Goal: Register for event/course

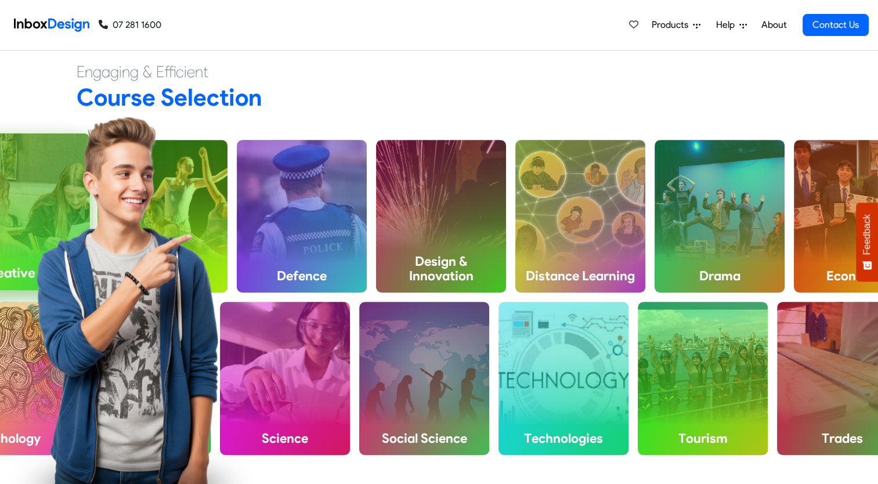
scroll to position [464, 0]
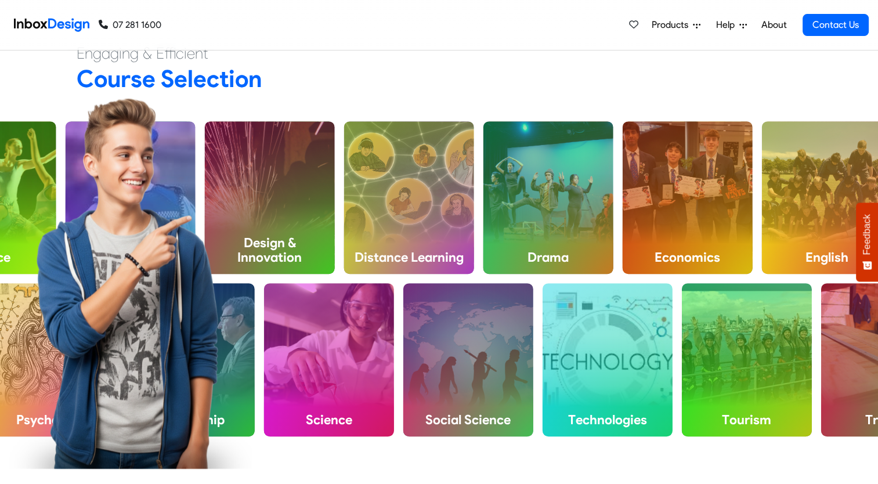
drag, startPoint x: 643, startPoint y: 90, endPoint x: 434, endPoint y: 86, distance: 208.3
click at [436, 86] on h2 "Course Selection" at bounding box center [439, 79] width 725 height 30
click at [489, 82] on h2 "Course Selection" at bounding box center [439, 79] width 725 height 30
click at [52, 193] on img at bounding box center [130, 282] width 245 height 371
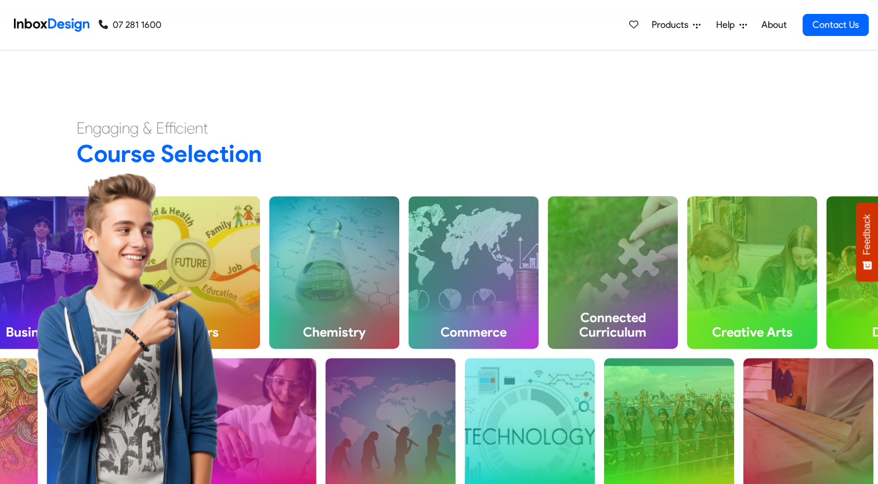
scroll to position [406, 0]
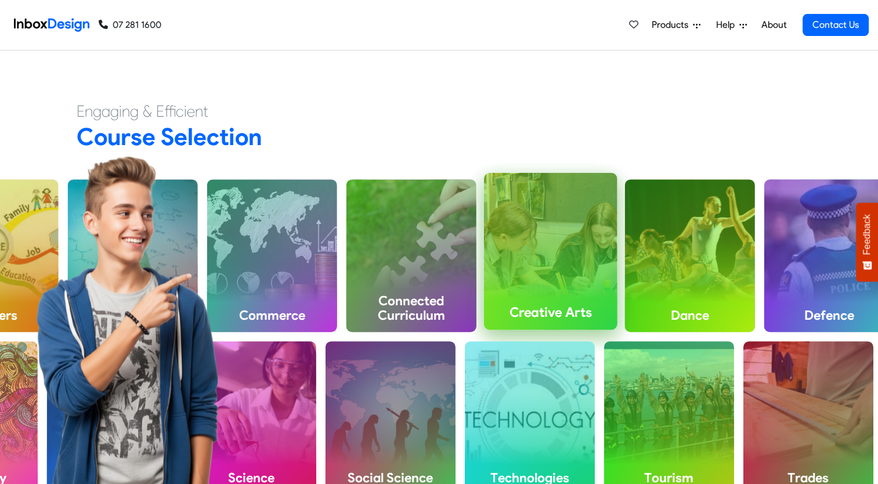
click at [568, 295] on h4 "Creative Arts" at bounding box center [550, 312] width 133 height 35
click at [541, 244] on div "Creative Arts" at bounding box center [550, 251] width 133 height 157
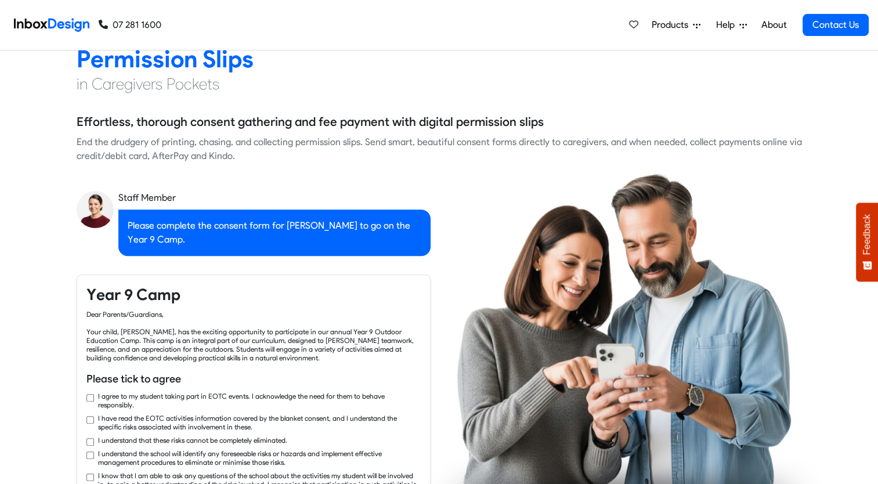
checkbox input "true"
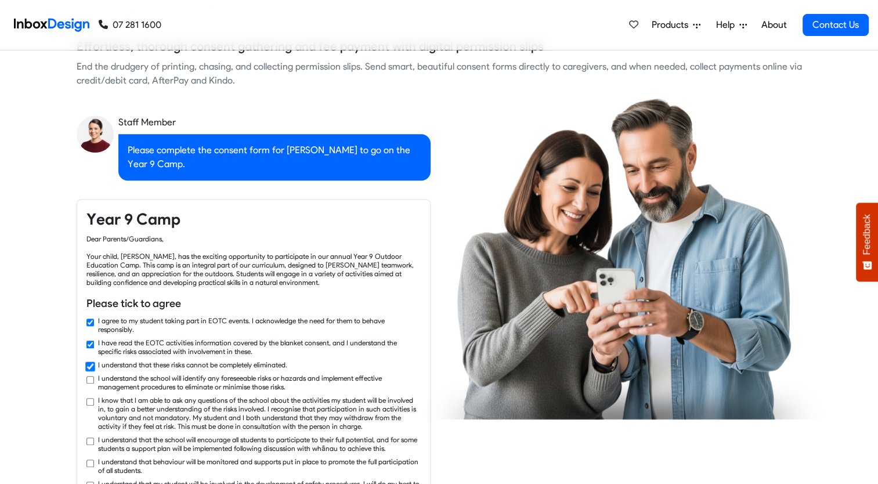
checkbox input "true"
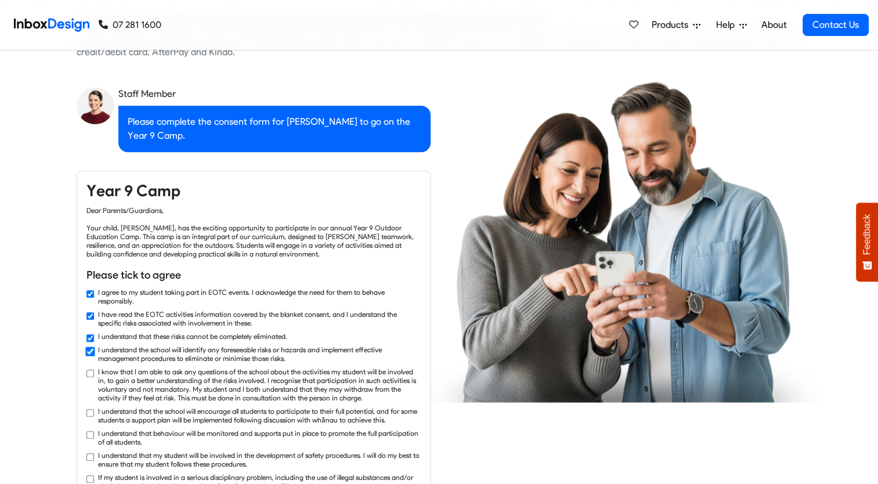
checkbox input "true"
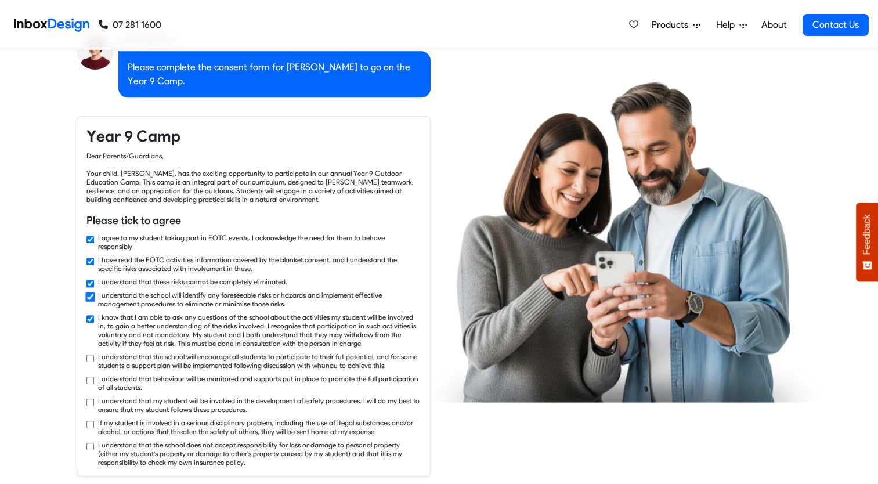
checkbox input "true"
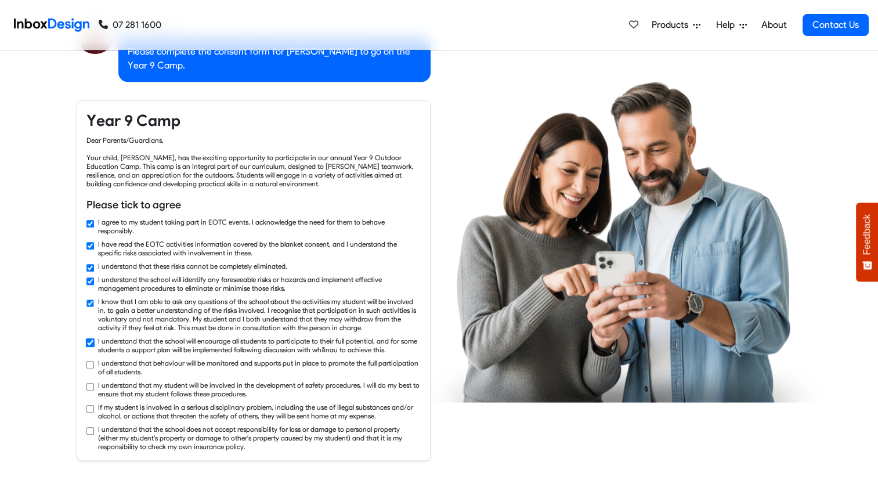
checkbox input "true"
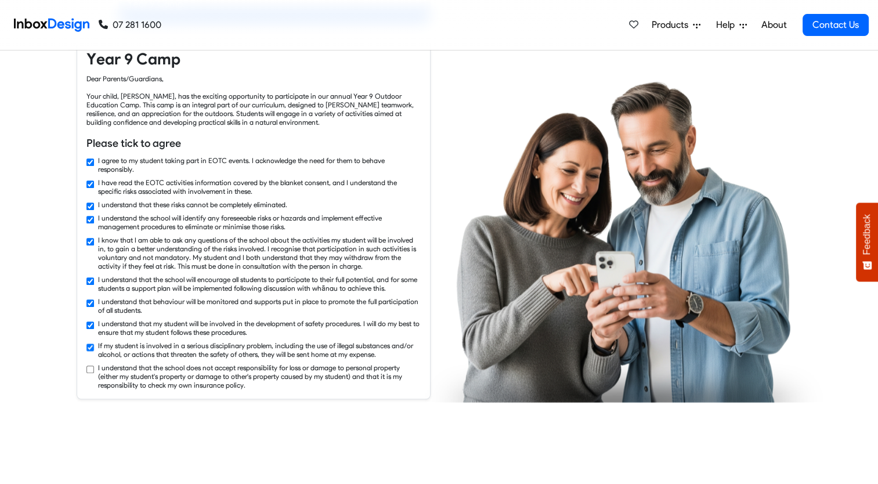
checkbox input "true"
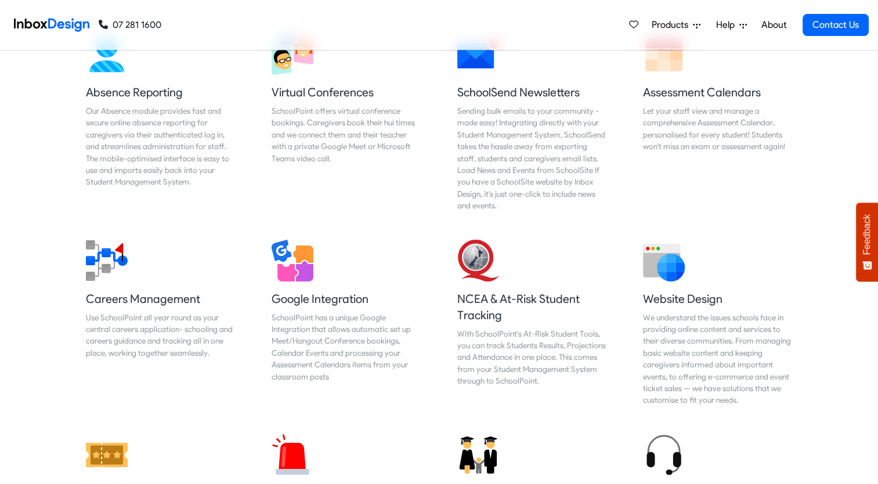
scroll to position [4408, 0]
